Goal: Task Accomplishment & Management: Manage account settings

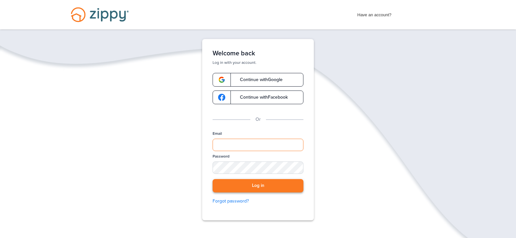
type input "**********"
click at [243, 186] on button "Log in" at bounding box center [257, 185] width 91 height 13
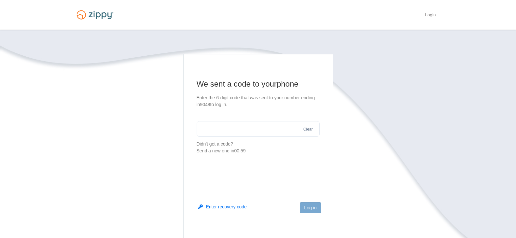
click at [237, 127] on input "text" at bounding box center [257, 129] width 123 height 16
type input "******"
